Goal: Task Accomplishment & Management: Use online tool/utility

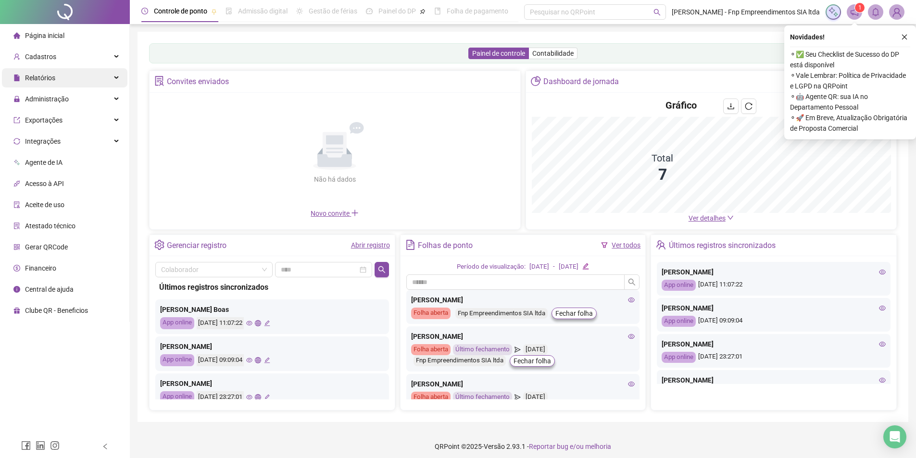
click at [115, 75] on div "Relatórios" at bounding box center [65, 77] width 126 height 19
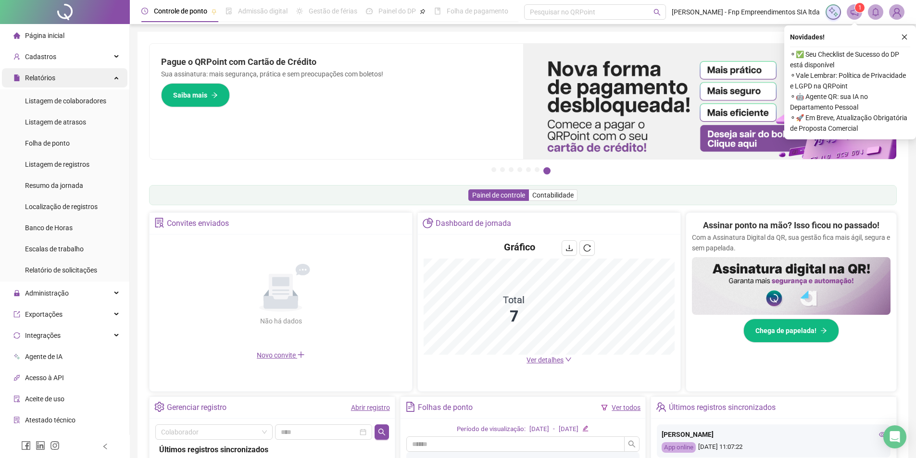
click at [95, 76] on div "Relatórios" at bounding box center [65, 77] width 126 height 19
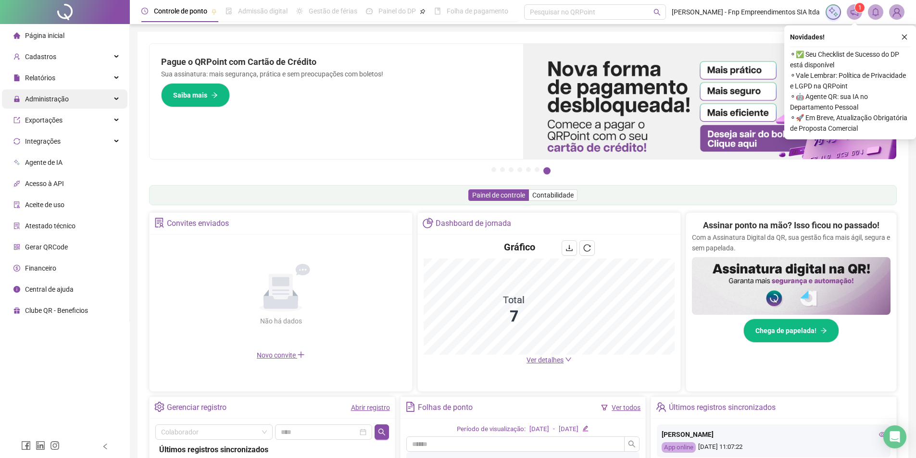
drag, startPoint x: 97, startPoint y: 91, endPoint x: 97, endPoint y: 99, distance: 7.7
click at [97, 92] on div "Administração" at bounding box center [65, 98] width 126 height 19
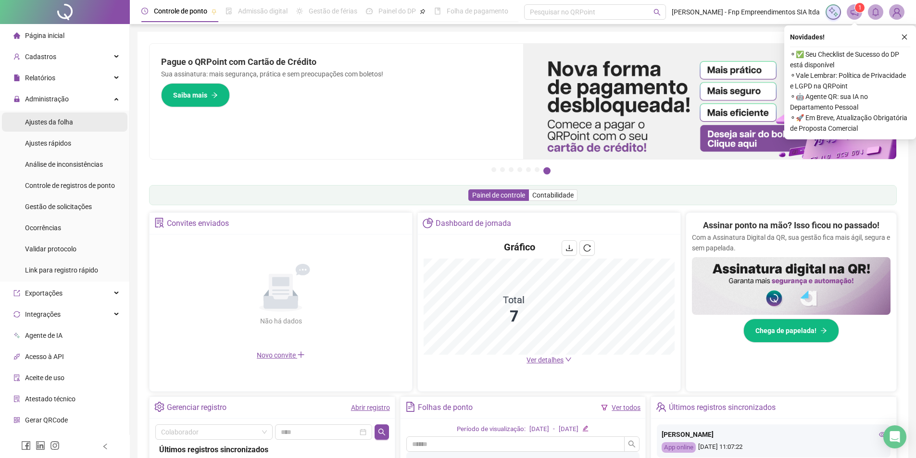
click at [72, 128] on div "Ajustes da folha" at bounding box center [49, 122] width 48 height 19
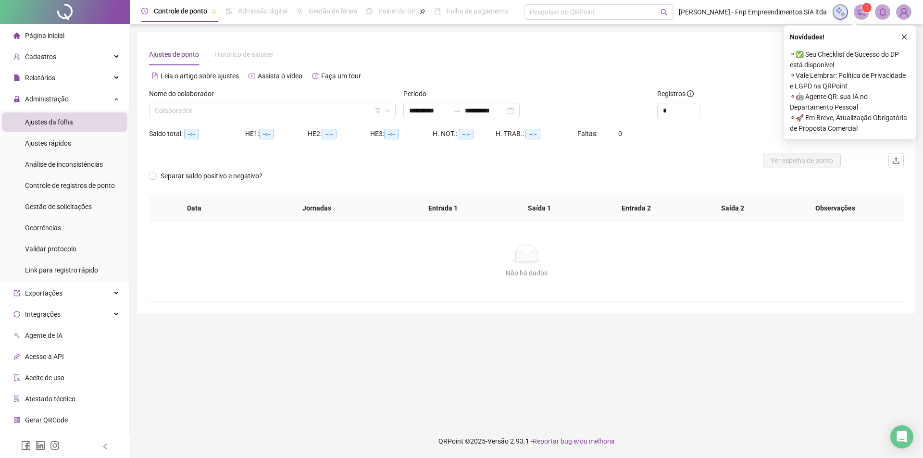
type input "**********"
click at [206, 106] on input "search" at bounding box center [268, 110] width 227 height 14
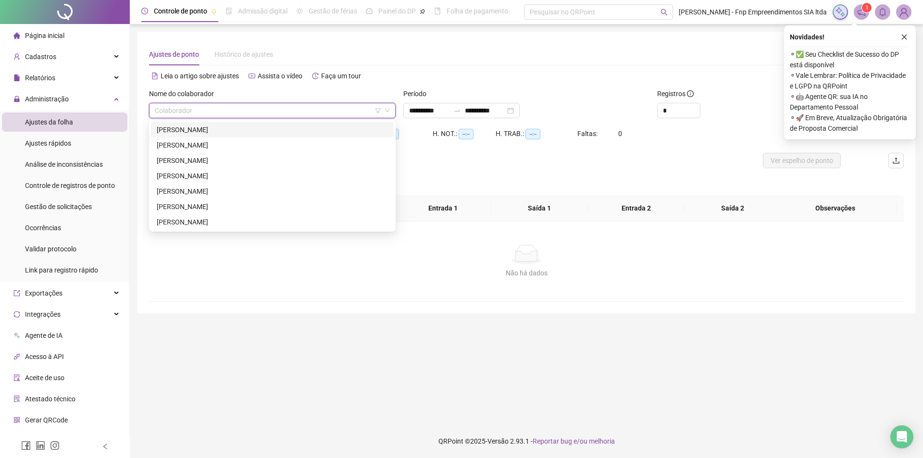
click at [205, 127] on div "[PERSON_NAME]" at bounding box center [272, 130] width 231 height 11
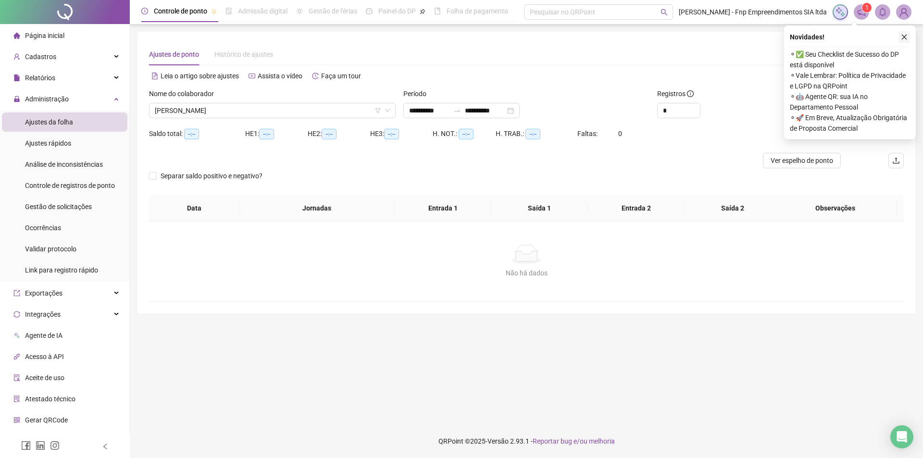
click at [904, 33] on button "button" at bounding box center [905, 37] width 12 height 12
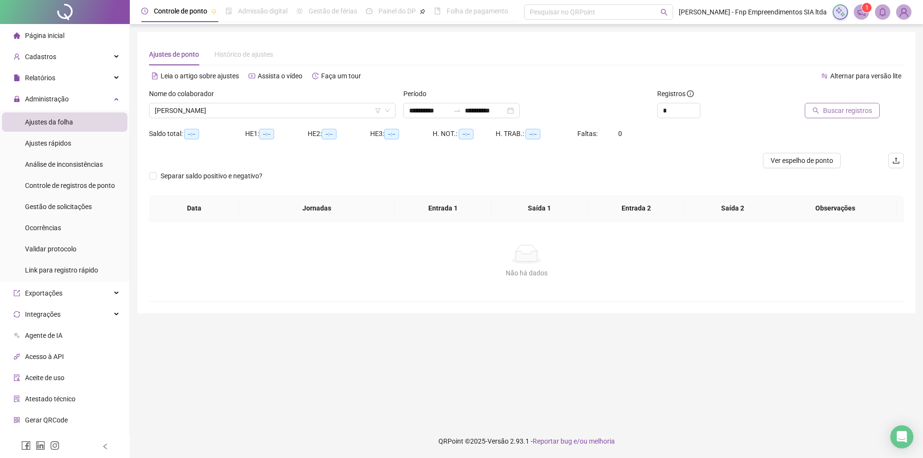
click at [838, 109] on span "Buscar registros" at bounding box center [847, 110] width 49 height 11
click at [290, 127] on div "HE 1: 00:00" at bounding box center [276, 133] width 63 height 15
click at [288, 116] on span "[PERSON_NAME]" at bounding box center [272, 110] width 235 height 14
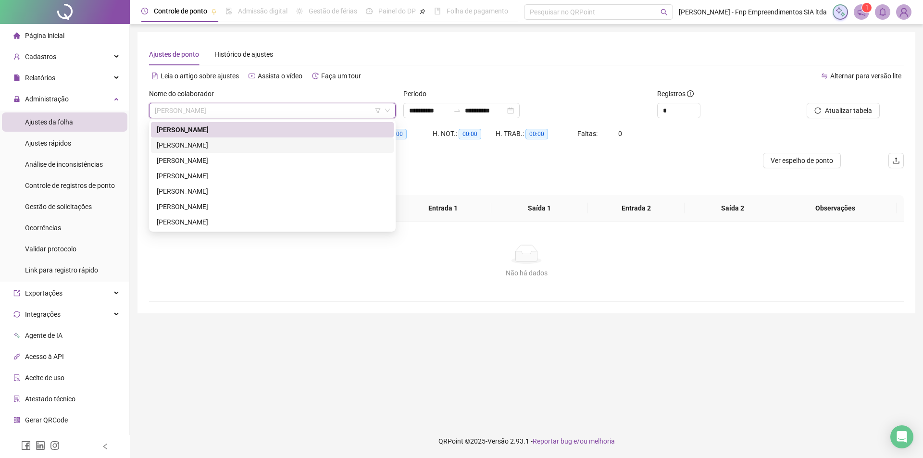
click at [256, 147] on div "[PERSON_NAME]" at bounding box center [272, 145] width 231 height 11
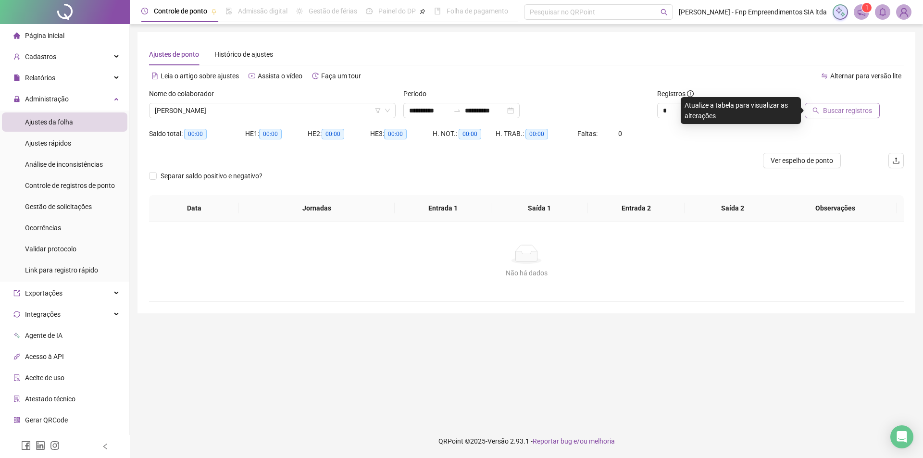
click at [860, 105] on button "Buscar registros" at bounding box center [842, 110] width 75 height 15
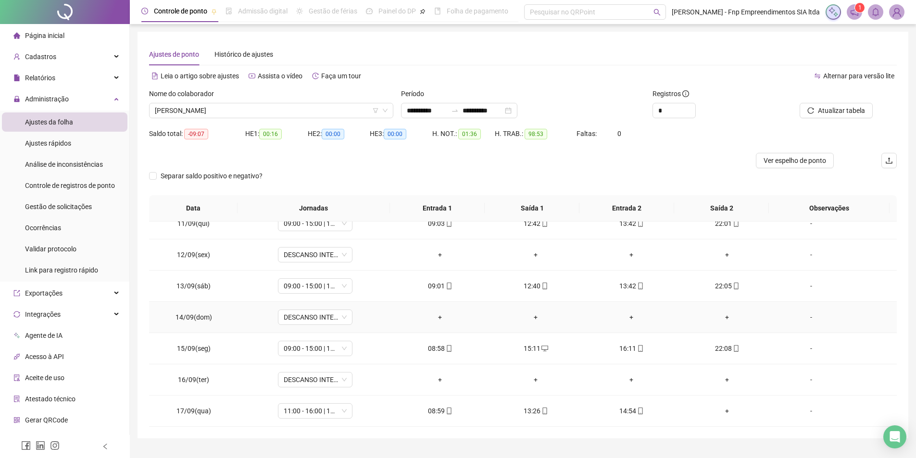
scroll to position [22, 0]
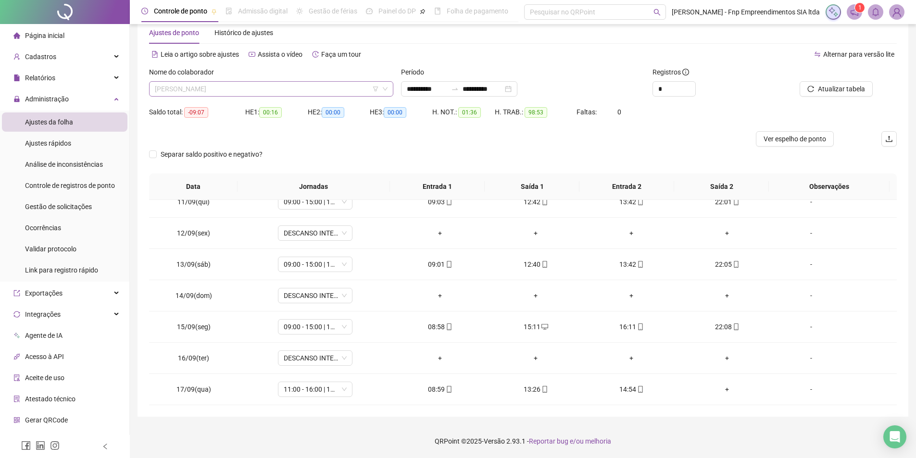
click at [214, 91] on span "[PERSON_NAME]" at bounding box center [271, 89] width 233 height 14
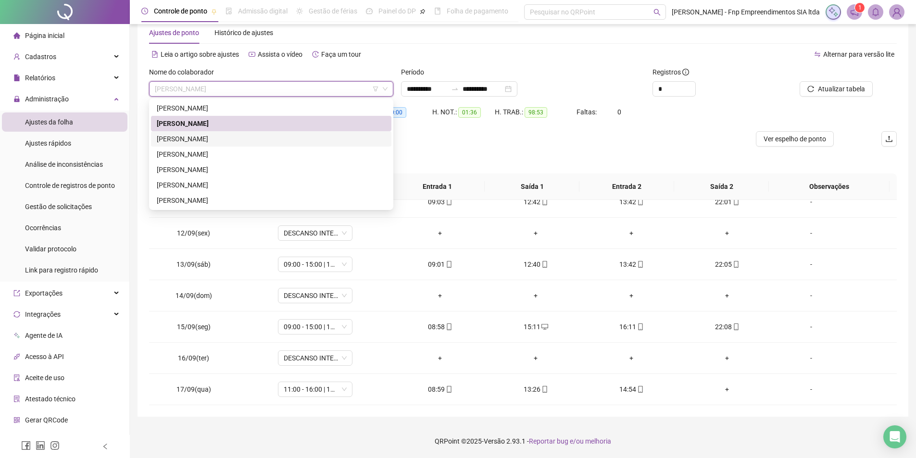
click at [204, 141] on div "[PERSON_NAME]" at bounding box center [271, 139] width 229 height 11
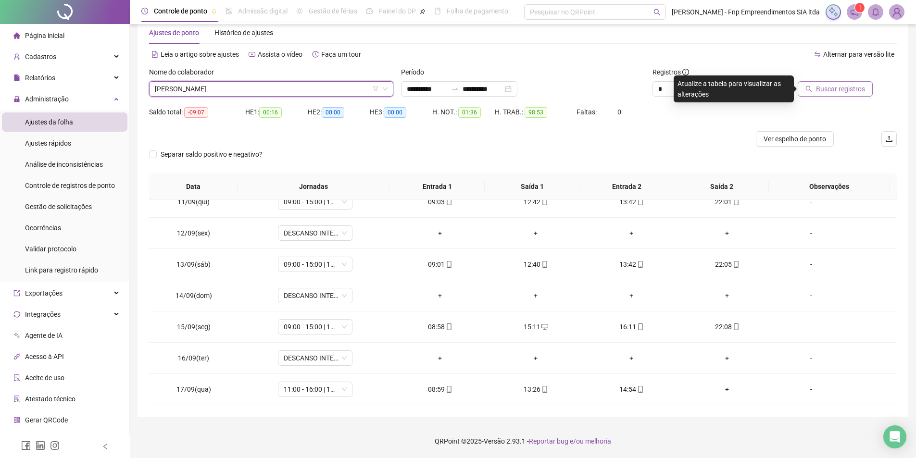
click at [851, 87] on span "Buscar registros" at bounding box center [840, 89] width 49 height 11
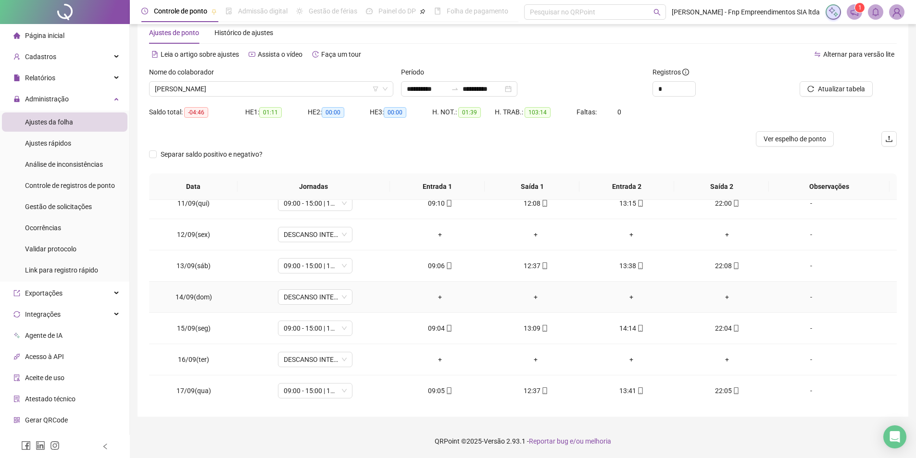
scroll to position [326, 0]
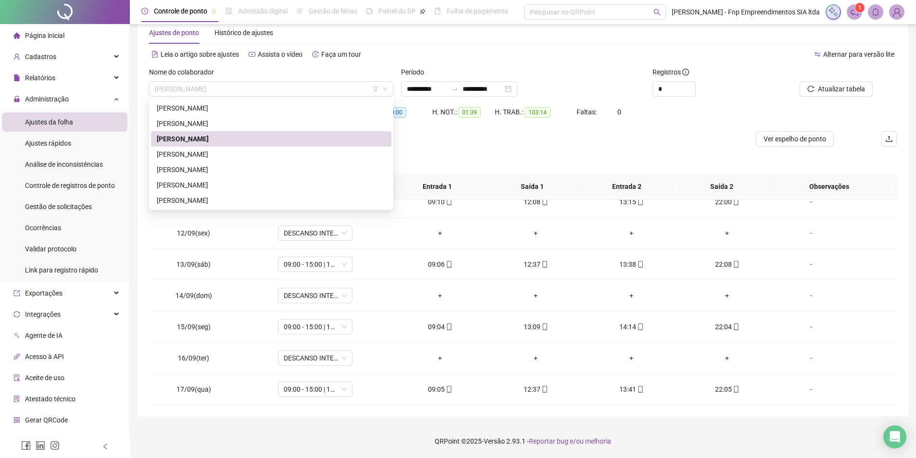
drag, startPoint x: 267, startPoint y: 87, endPoint x: 253, endPoint y: 101, distance: 19.7
click at [263, 88] on span "[PERSON_NAME]" at bounding box center [271, 89] width 233 height 14
click at [214, 153] on div "[PERSON_NAME]" at bounding box center [271, 154] width 229 height 11
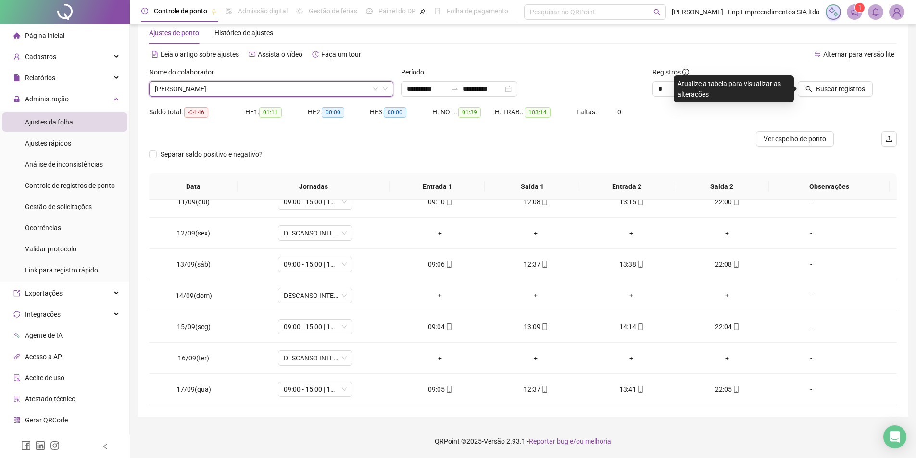
click at [880, 90] on div "Buscar registros" at bounding box center [838, 82] width 118 height 30
click at [851, 90] on span "Buscar registros" at bounding box center [840, 89] width 49 height 11
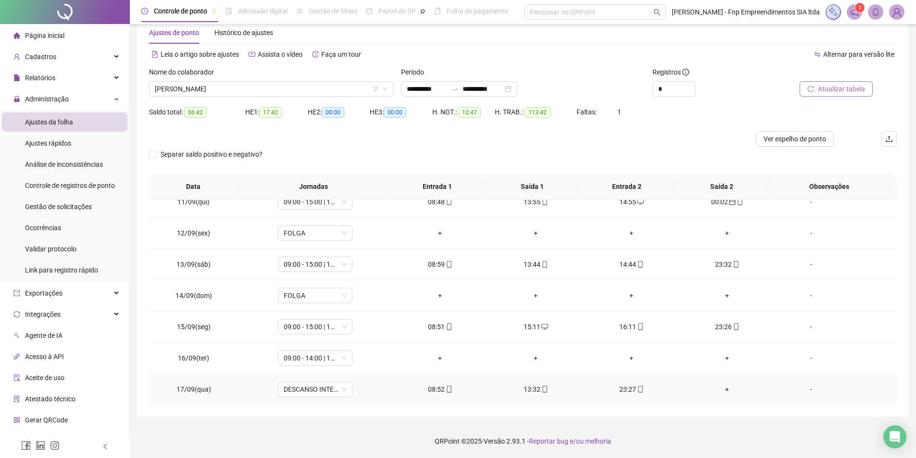
click at [723, 388] on div "+" at bounding box center [727, 389] width 80 height 11
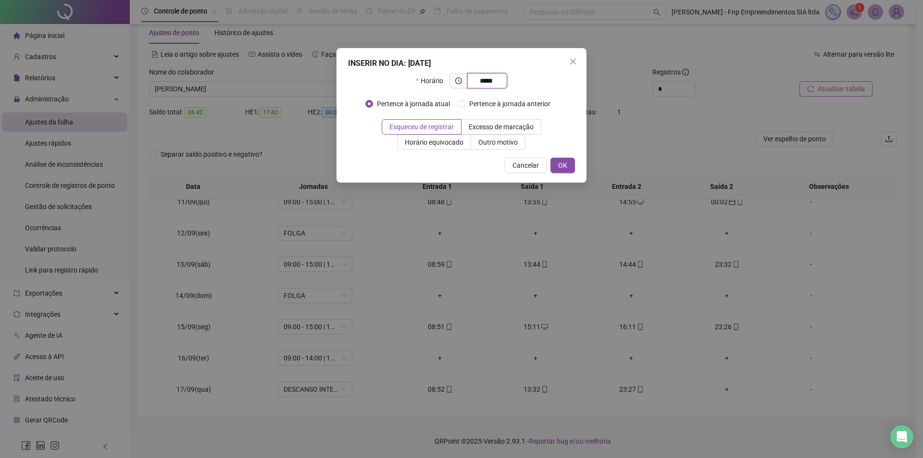
type input "*****"
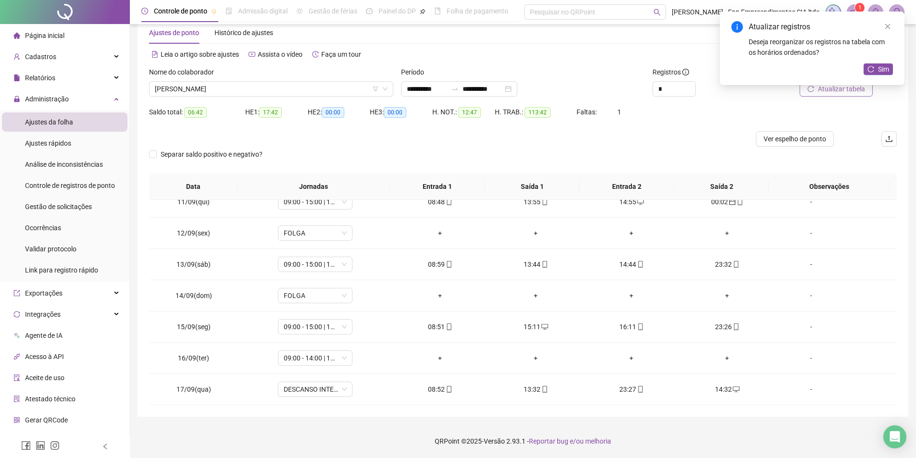
click at [876, 63] on div "Atualizar registros Deseja reorganizar os registros na tabela com os horários o…" at bounding box center [812, 49] width 185 height 74
click at [879, 70] on span "Sim" at bounding box center [883, 69] width 11 height 11
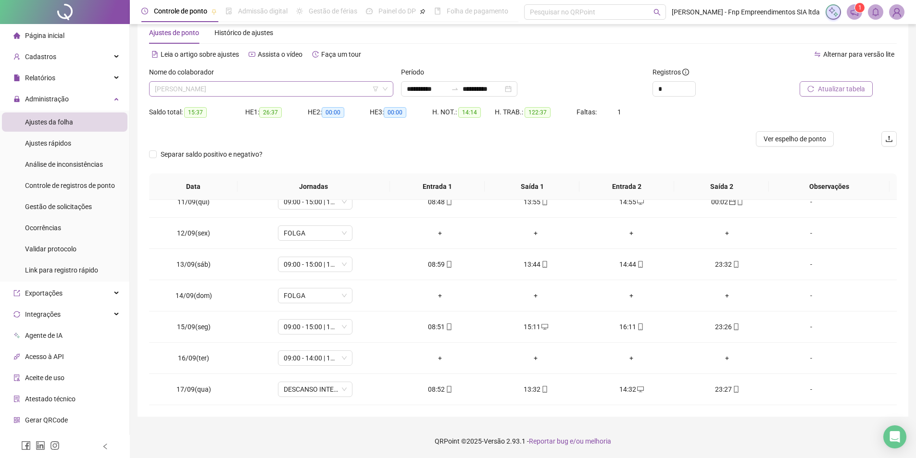
click at [275, 89] on span "[PERSON_NAME]" at bounding box center [271, 89] width 233 height 14
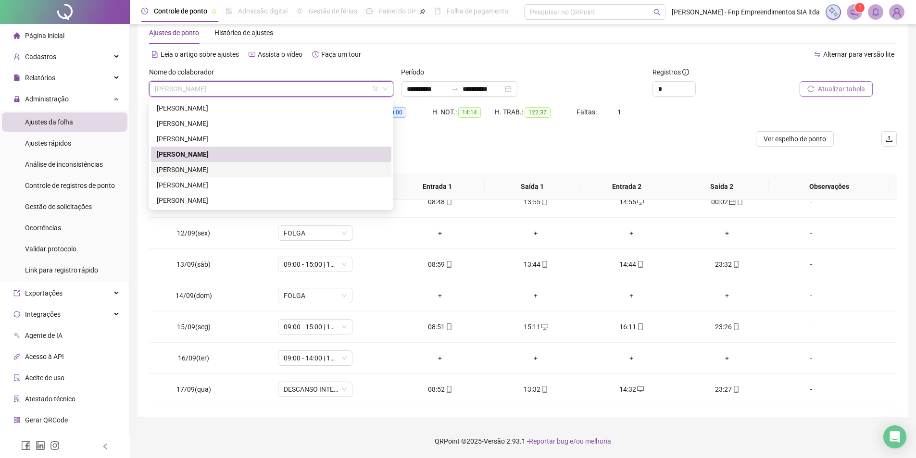
click at [198, 170] on div "[PERSON_NAME]" at bounding box center [271, 169] width 229 height 11
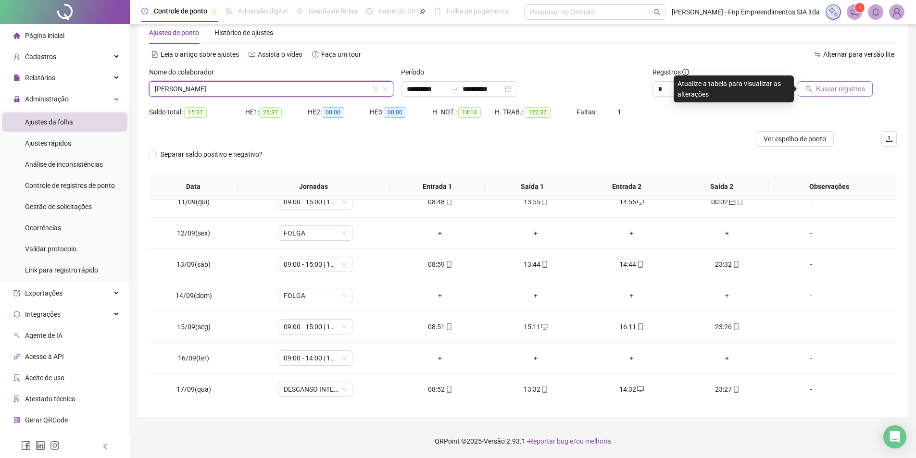
click at [863, 89] on span "Buscar registros" at bounding box center [840, 89] width 49 height 11
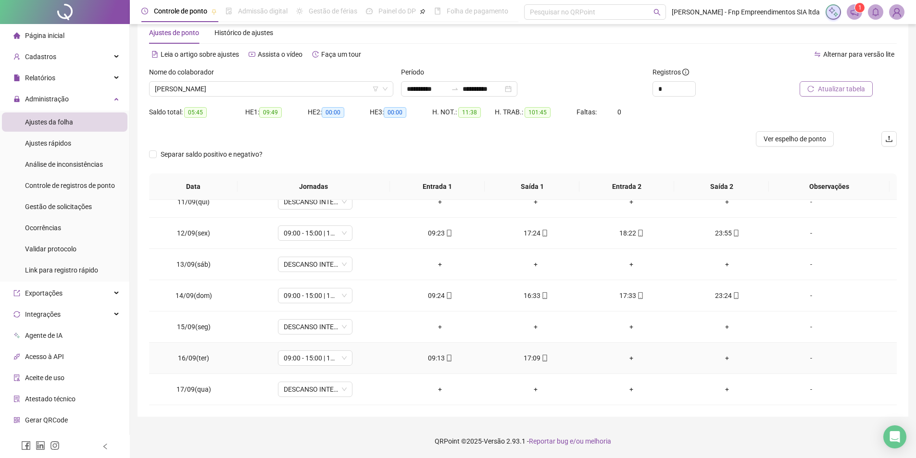
click at [624, 357] on div "+" at bounding box center [632, 358] width 80 height 11
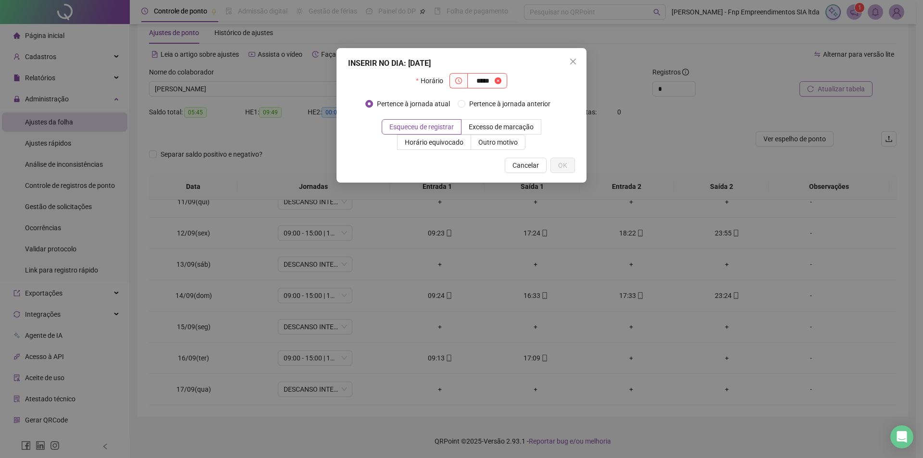
type input "*****"
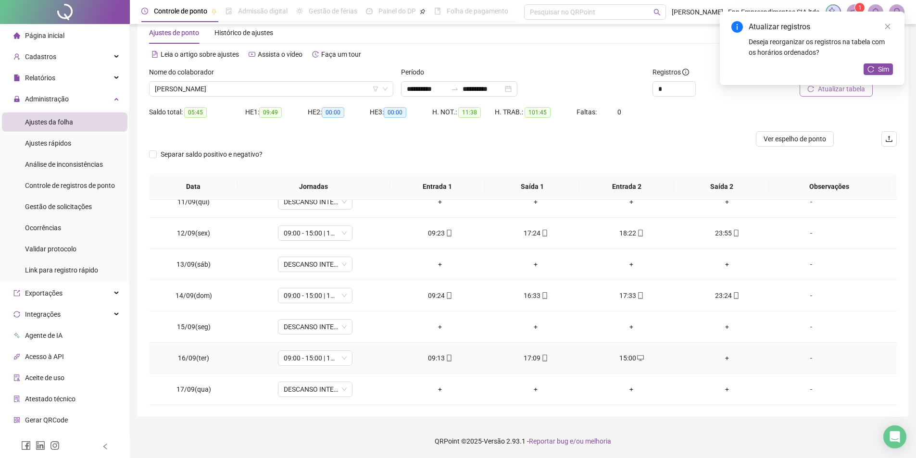
click at [719, 358] on div "+" at bounding box center [727, 358] width 80 height 11
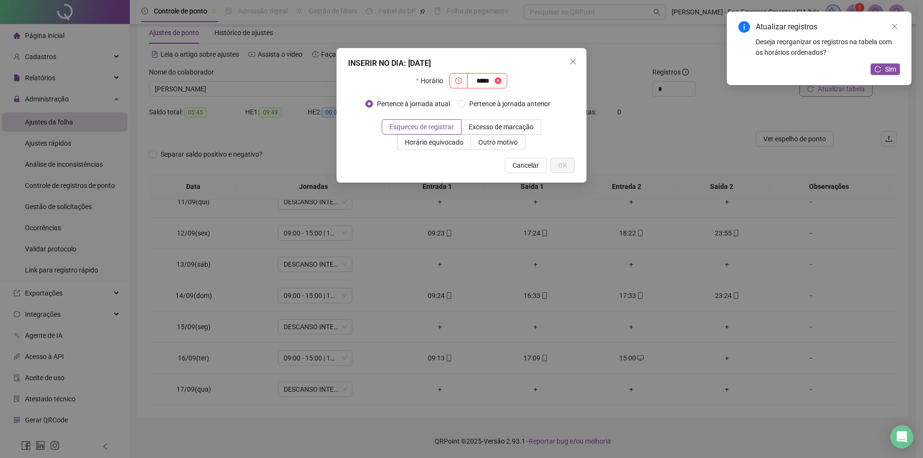
type input "*****"
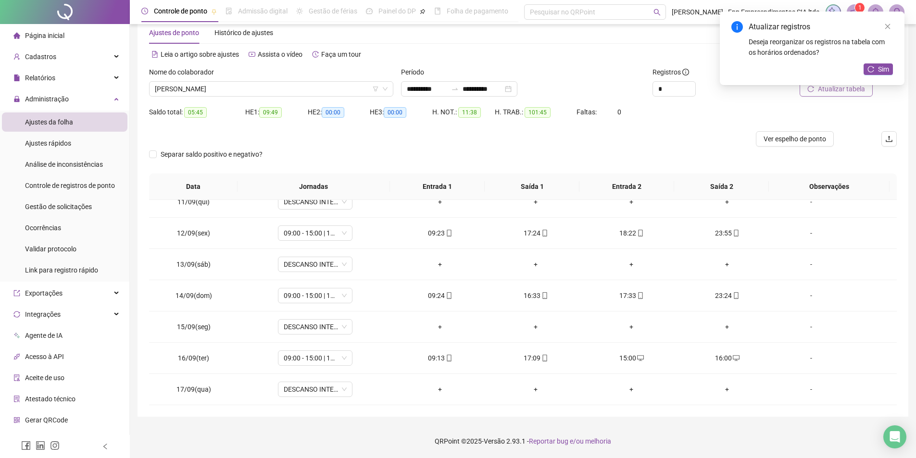
click at [851, 93] on span "Atualizar tabela" at bounding box center [841, 89] width 47 height 11
click at [637, 358] on icon "desktop" at bounding box center [640, 358] width 7 height 7
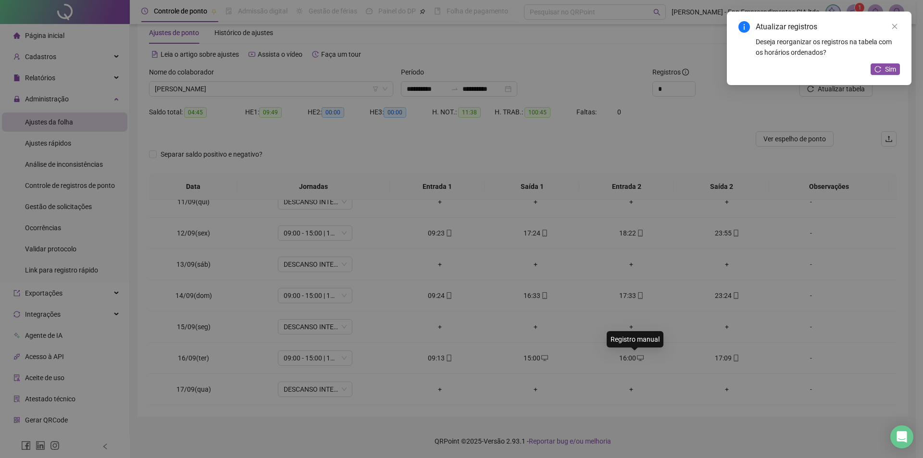
type input "**********"
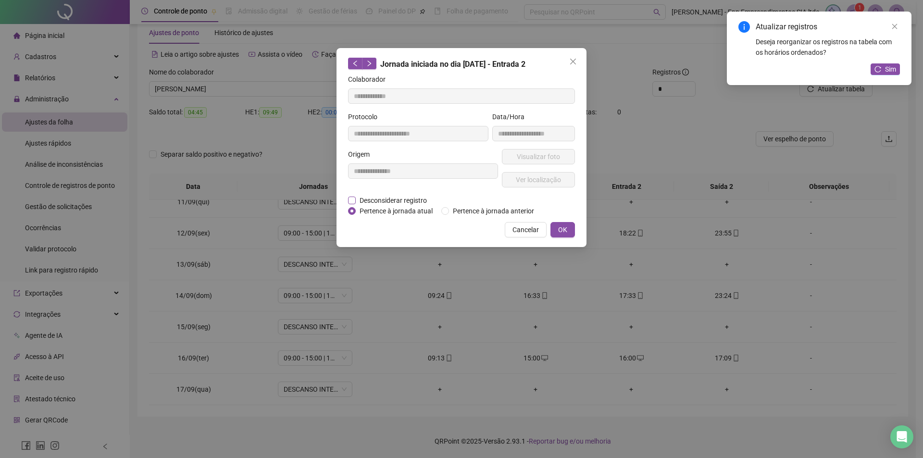
drag, startPoint x: 361, startPoint y: 199, endPoint x: 370, endPoint y: 204, distance: 10.8
click at [361, 200] on span "Desconsiderar registro" at bounding box center [393, 200] width 75 height 11
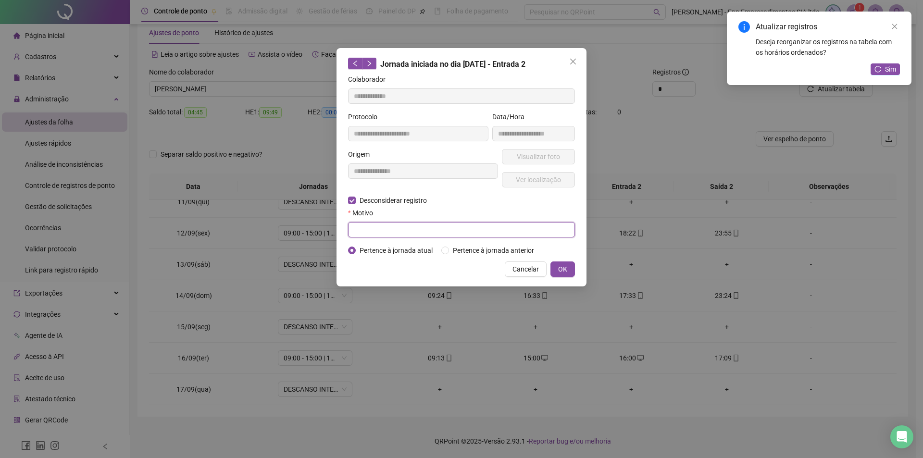
click at [386, 227] on input "text" at bounding box center [461, 229] width 227 height 15
type input "**********"
click at [563, 267] on span "OK" at bounding box center [562, 269] width 9 height 11
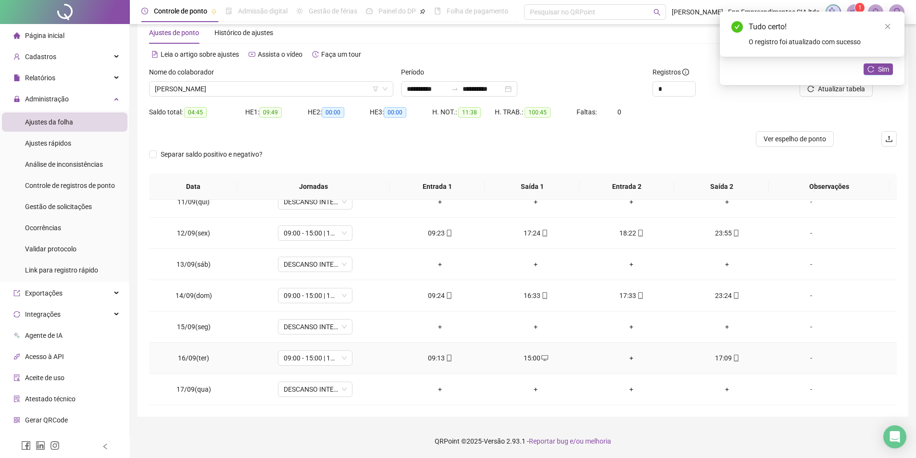
click at [541, 361] on span "desktop" at bounding box center [545, 358] width 8 height 7
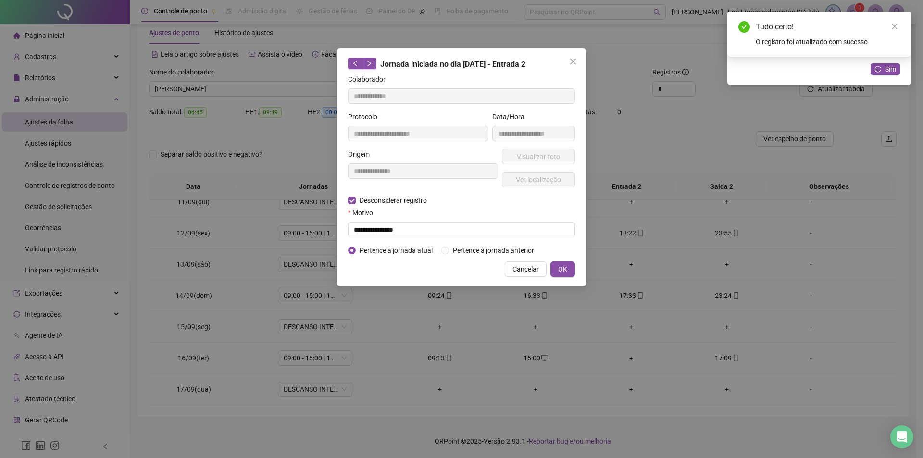
type input "**********"
drag, startPoint x: 385, startPoint y: 232, endPoint x: 385, endPoint y: 222, distance: 10.1
click at [385, 228] on input "text" at bounding box center [461, 229] width 227 height 15
type input "**********"
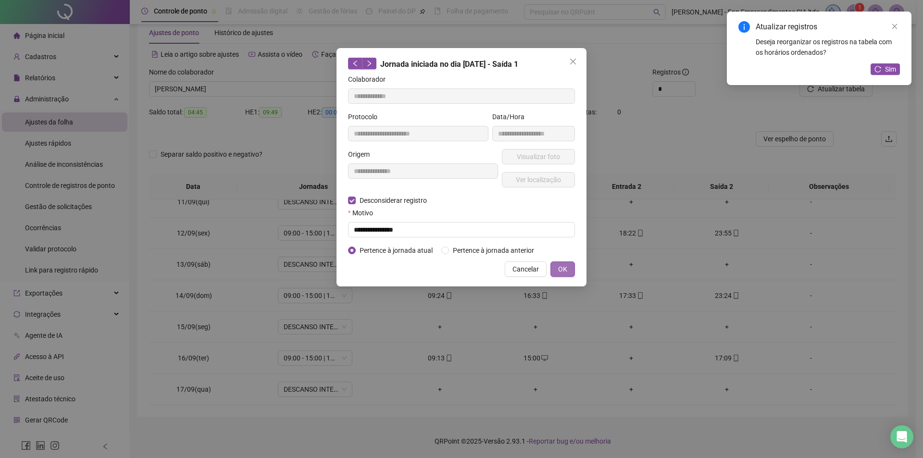
click at [556, 265] on button "OK" at bounding box center [563, 269] width 25 height 15
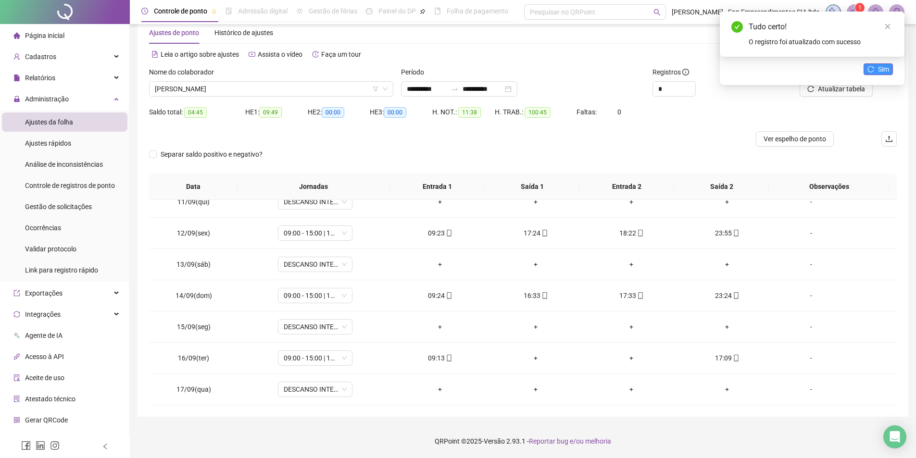
click at [883, 71] on span "Sim" at bounding box center [883, 69] width 11 height 11
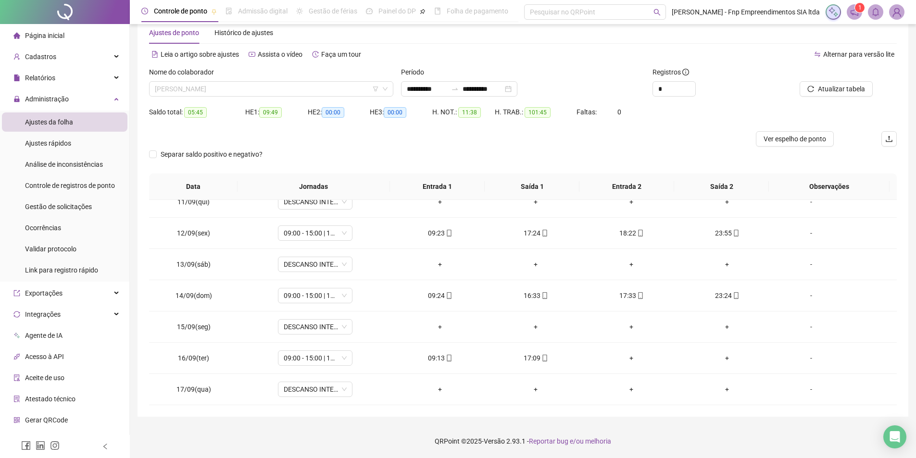
drag, startPoint x: 217, startPoint y: 95, endPoint x: 219, endPoint y: 105, distance: 9.8
click at [217, 95] on span "[PERSON_NAME]" at bounding box center [271, 89] width 233 height 14
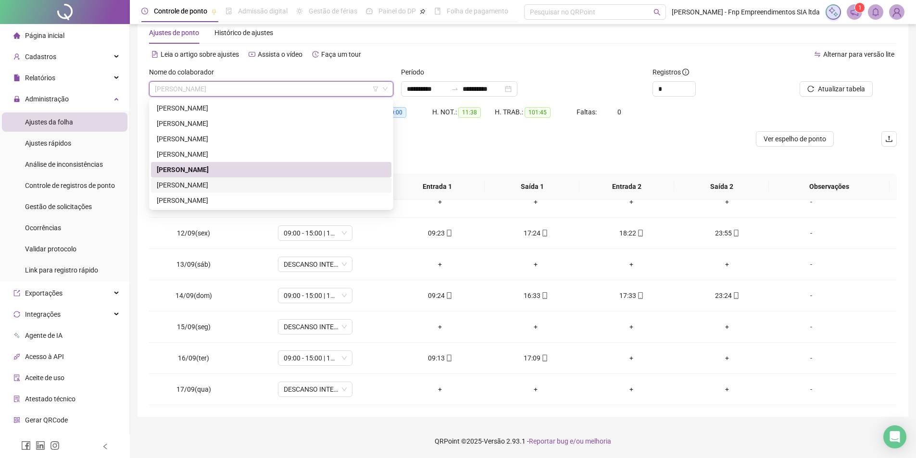
click at [207, 186] on div "[PERSON_NAME]" at bounding box center [271, 185] width 229 height 11
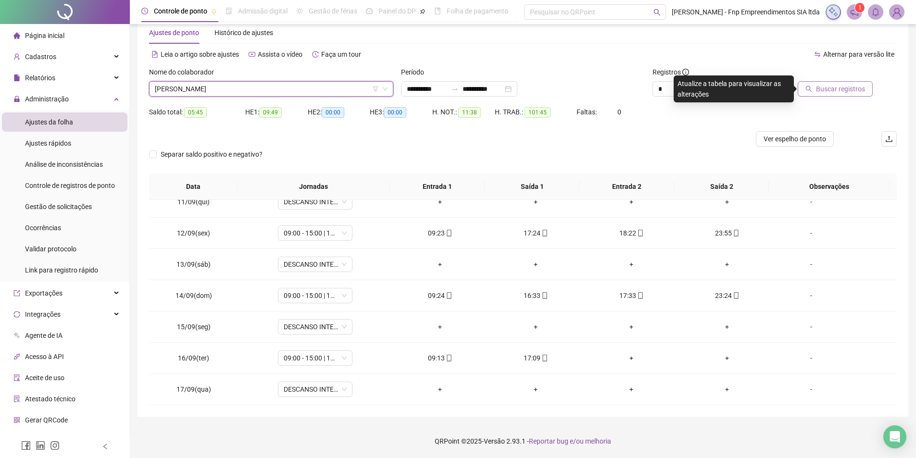
click at [844, 90] on span "Buscar registros" at bounding box center [840, 89] width 49 height 11
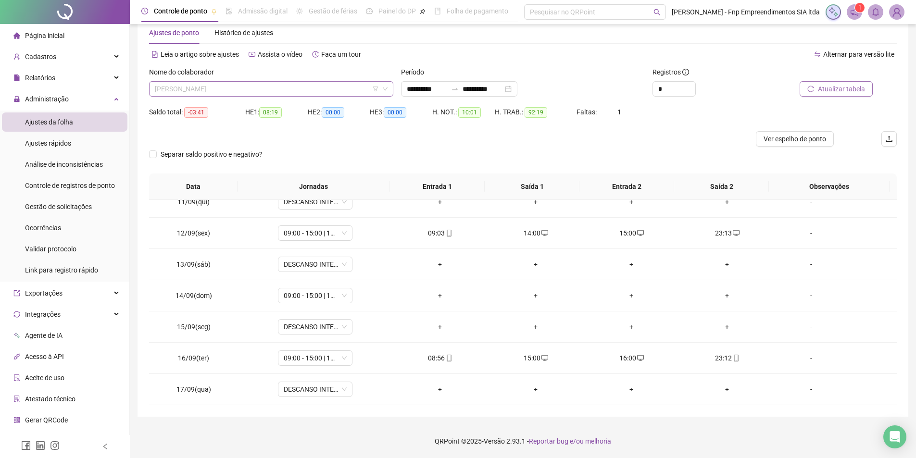
click at [329, 95] on span "[PERSON_NAME]" at bounding box center [271, 89] width 233 height 14
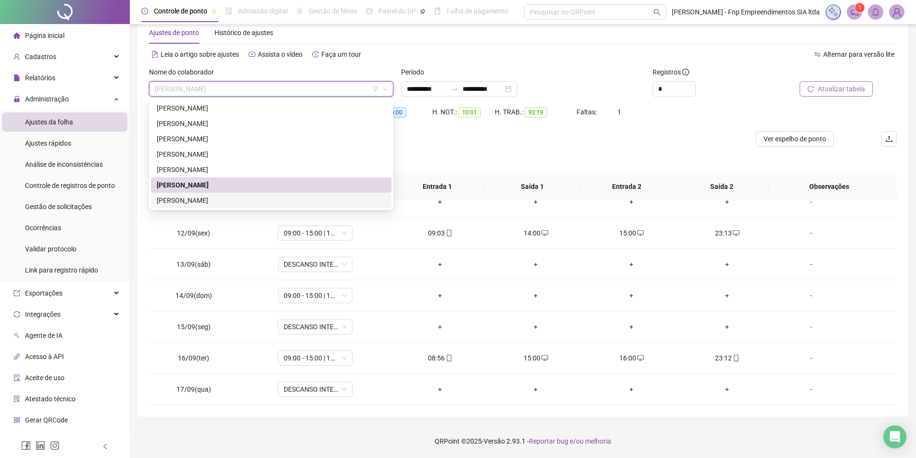
drag, startPoint x: 221, startPoint y: 202, endPoint x: 244, endPoint y: 200, distance: 22.8
click at [221, 203] on div "[PERSON_NAME]" at bounding box center [271, 200] width 229 height 11
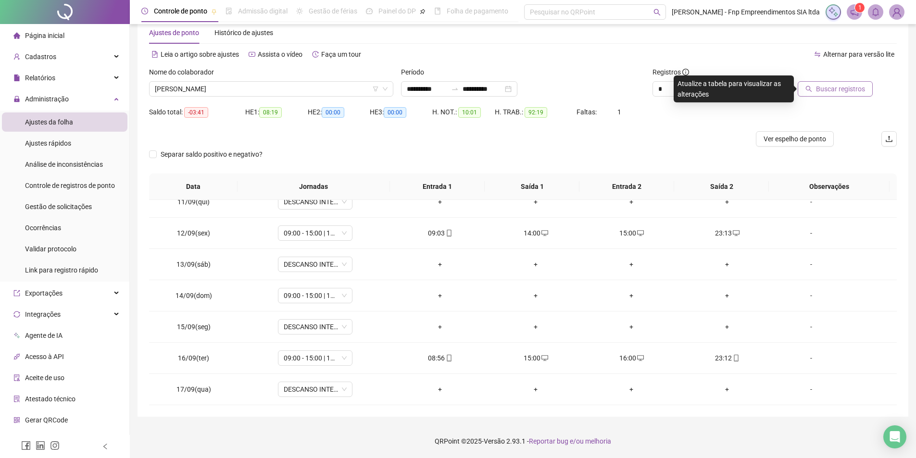
click at [848, 84] on button "Buscar registros" at bounding box center [835, 88] width 75 height 15
